Goal: Information Seeking & Learning: Learn about a topic

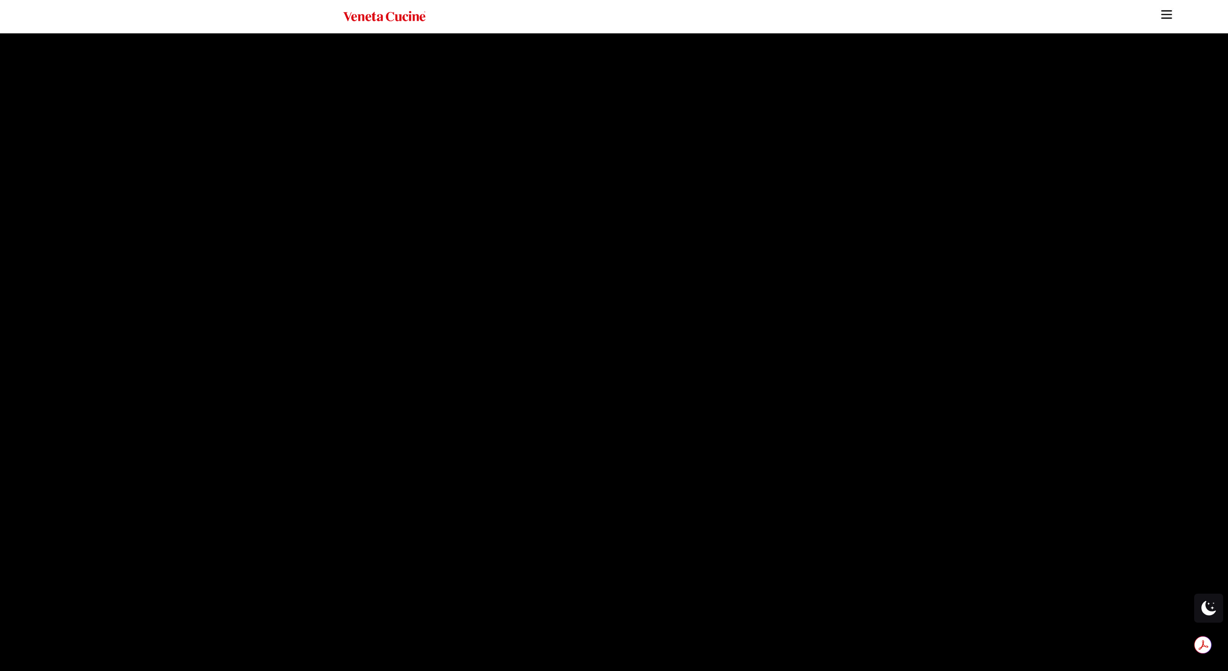
click at [1168, 10] on img "Site" at bounding box center [1166, 14] width 15 height 15
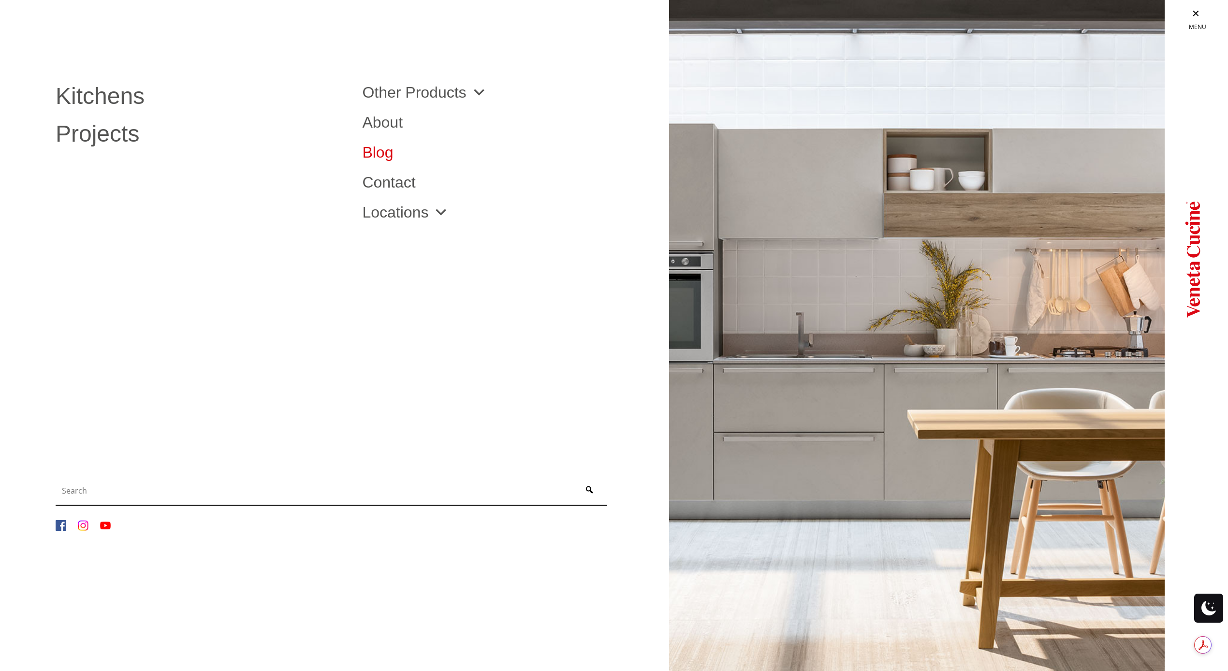
click at [375, 153] on link "Blog" at bounding box center [508, 152] width 292 height 15
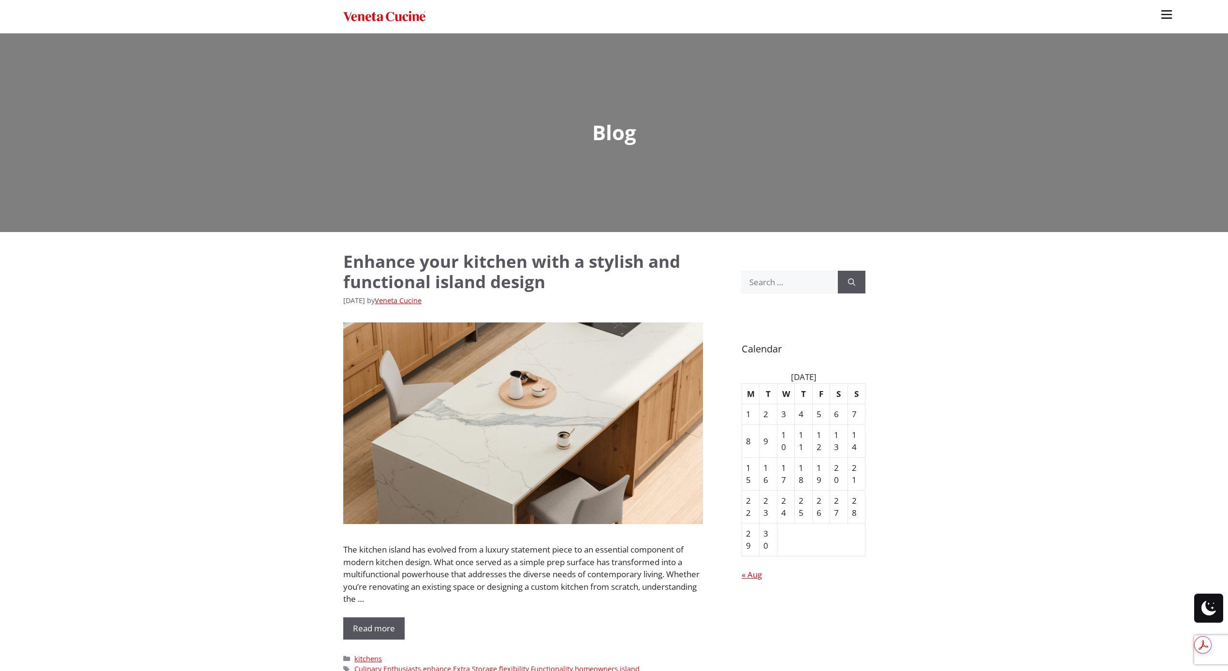
click at [404, 269] on link "Enhance your kitchen with a stylish and functional island design" at bounding box center [511, 271] width 337 height 43
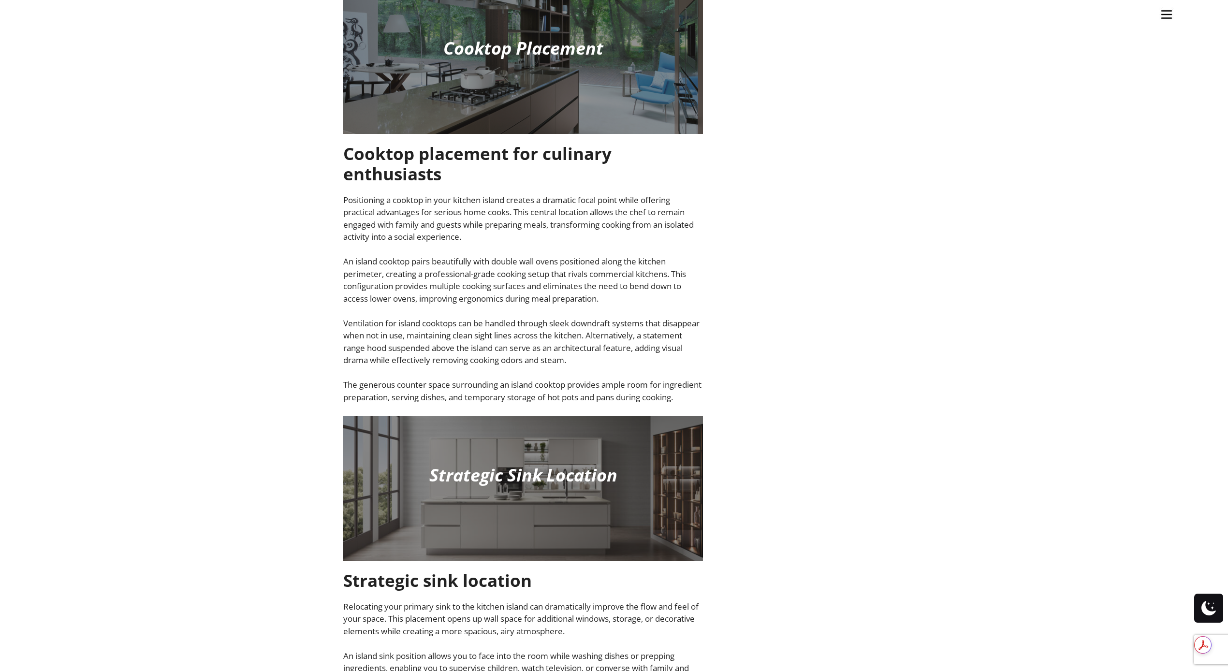
scroll to position [1887, 0]
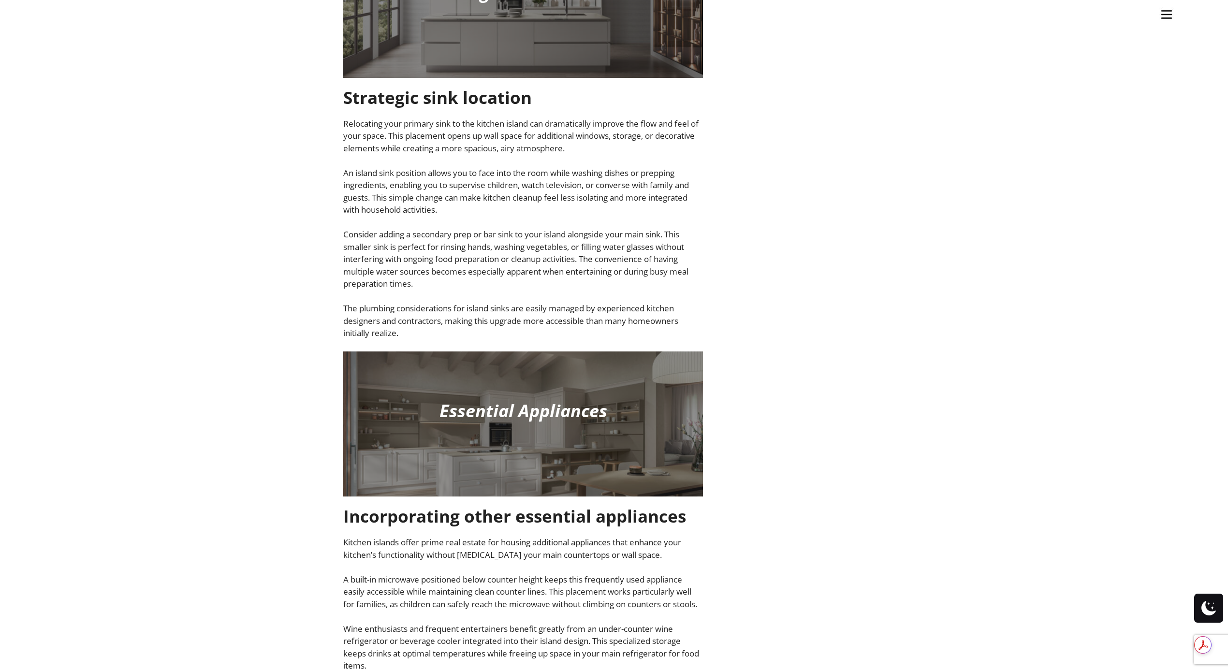
click at [1200, 607] on div at bounding box center [1208, 608] width 29 height 29
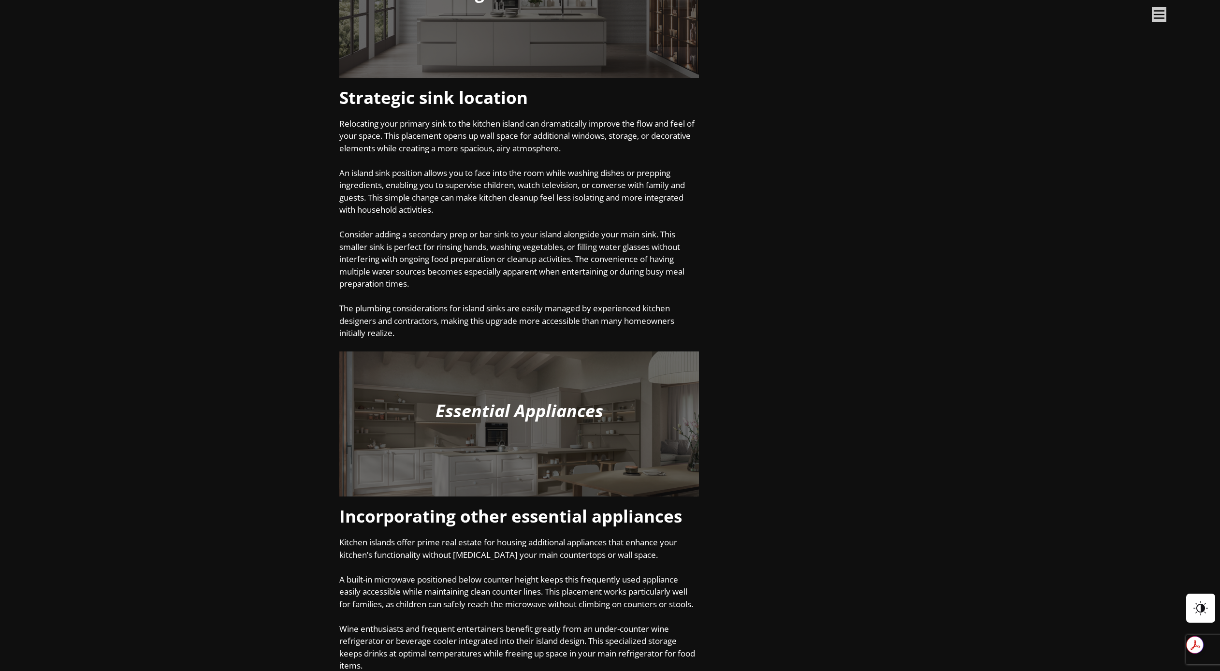
click at [1203, 607] on span at bounding box center [1201, 608] width 15 height 29
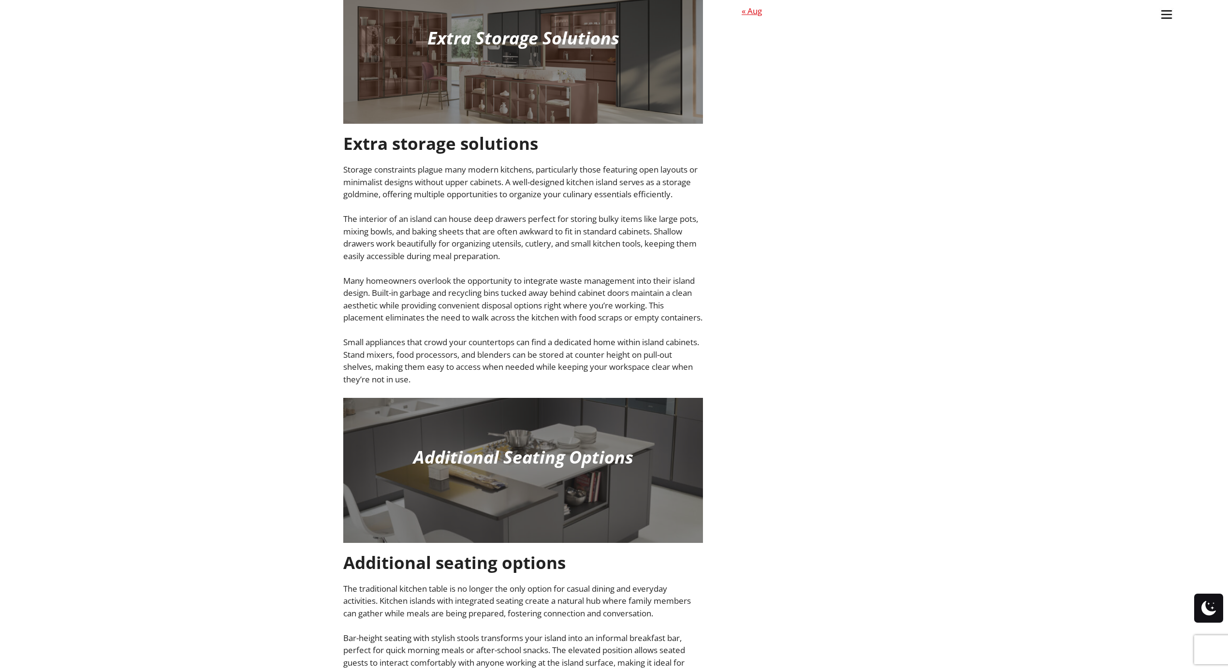
scroll to position [0, 0]
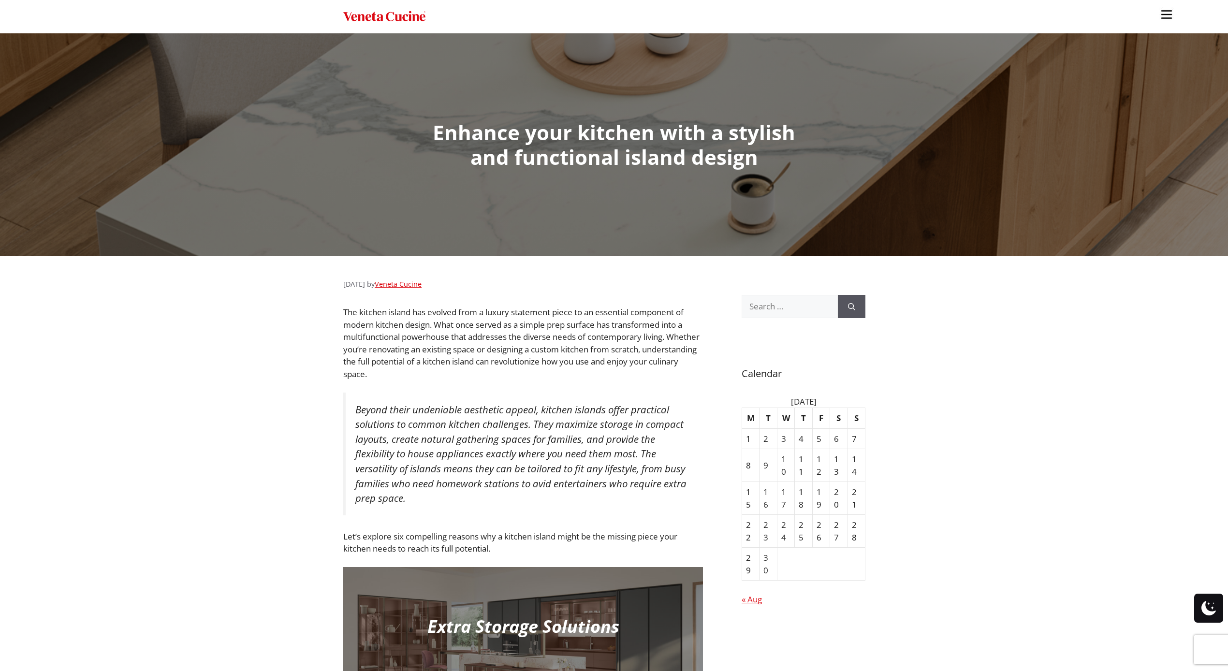
click at [365, 13] on img "Site" at bounding box center [384, 17] width 82 height 14
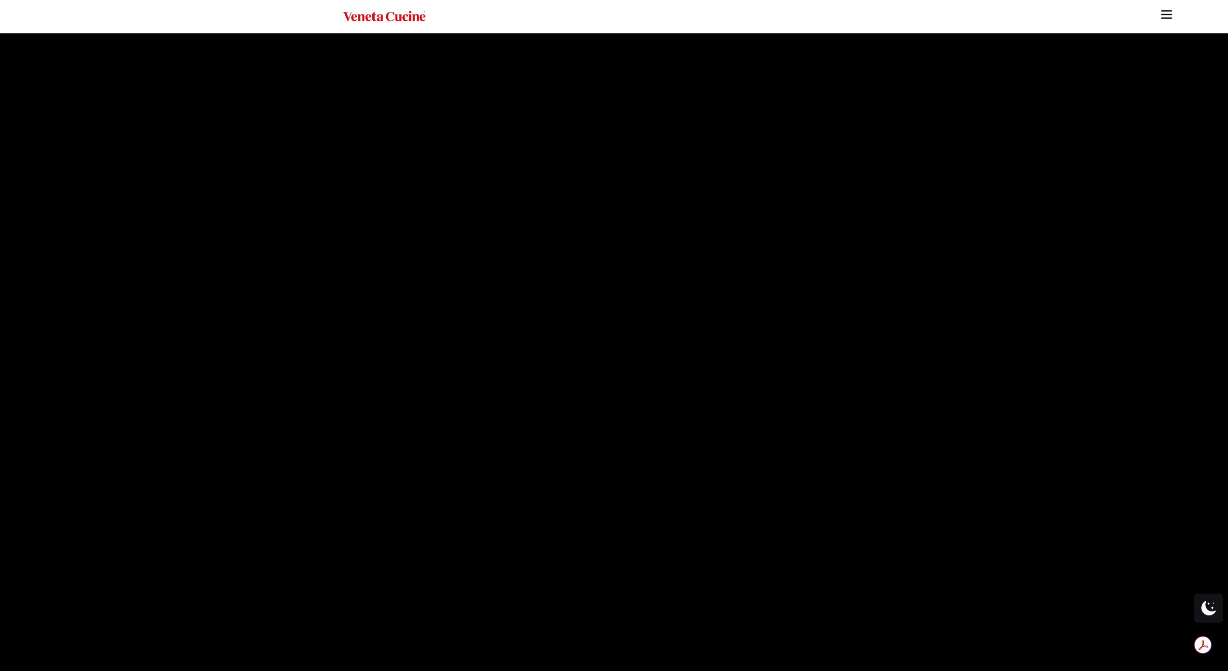
click at [1168, 13] on img "Site" at bounding box center [1166, 14] width 15 height 15
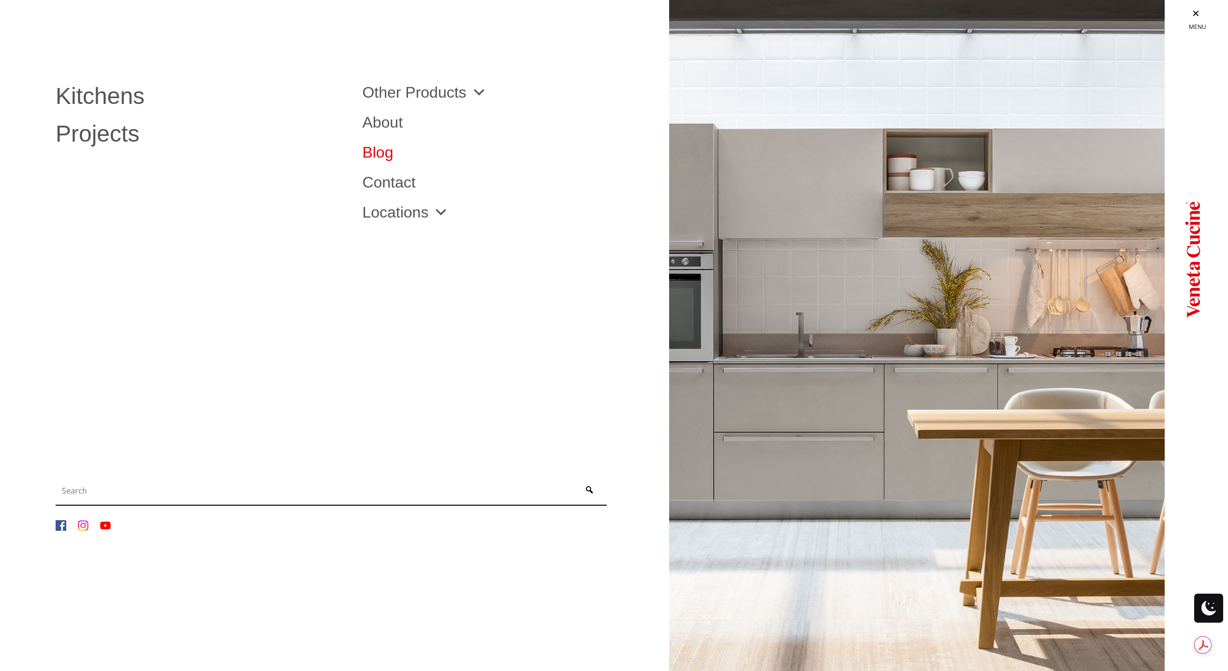
click at [369, 148] on link "Blog" at bounding box center [508, 152] width 292 height 15
